Goal: Information Seeking & Learning: Find specific fact

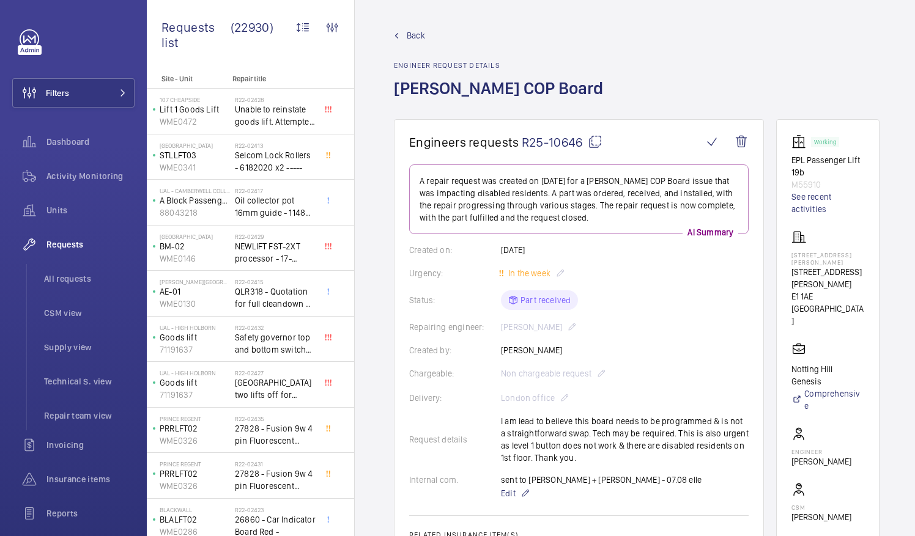
click at [596, 144] on mat-icon at bounding box center [595, 142] width 15 height 15
drag, startPoint x: 816, startPoint y: 263, endPoint x: 867, endPoint y: 266, distance: 50.9
click at [864, 266] on wm-front-card-body "Working EPL Passenger Lift 19b M55910 See recent activities [STREET_ADDRESS][PE…" at bounding box center [827, 369] width 73 height 469
drag, startPoint x: 867, startPoint y: 266, endPoint x: 849, endPoint y: 264, distance: 18.4
copy p "[PERSON_NAME] Court"
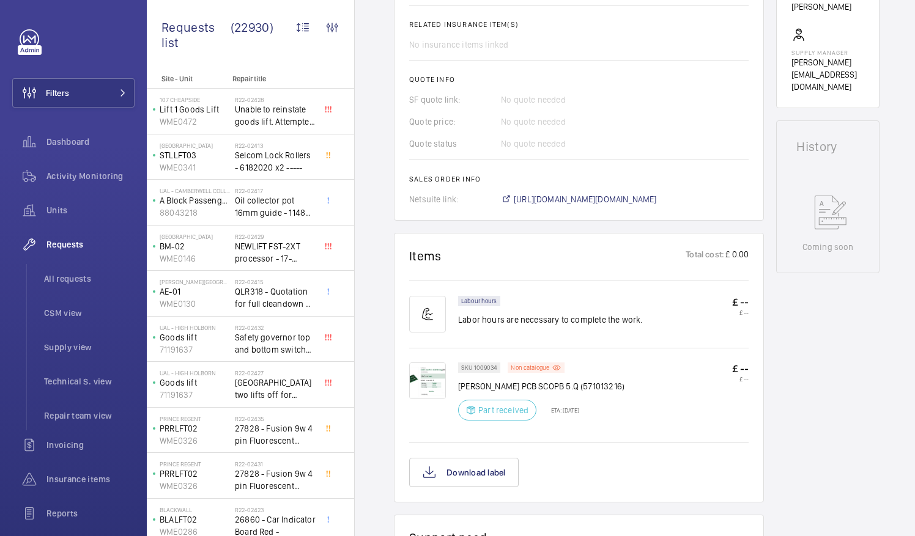
scroll to position [511, 0]
drag, startPoint x: 459, startPoint y: 385, endPoint x: 511, endPoint y: 386, distance: 52.6
click at [511, 386] on p "[PERSON_NAME] PCB SCOPB 5.Q (571013216)" at bounding box center [541, 386] width 166 height 12
drag, startPoint x: 511, startPoint y: 386, endPoint x: 495, endPoint y: 388, distance: 16.0
copy p "[PERSON_NAME] PCB"
